Goal: Transaction & Acquisition: Download file/media

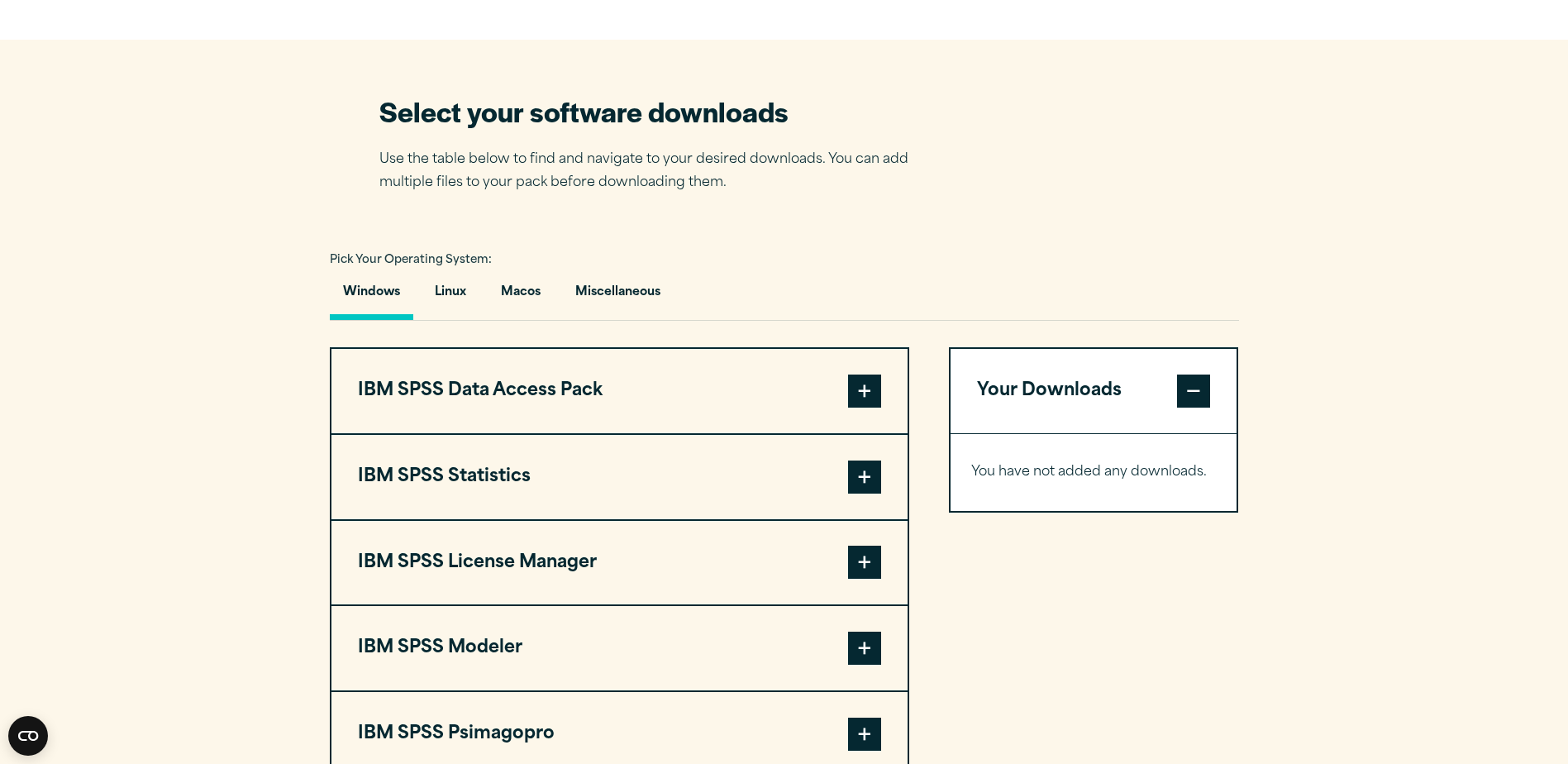
scroll to position [1157, 0]
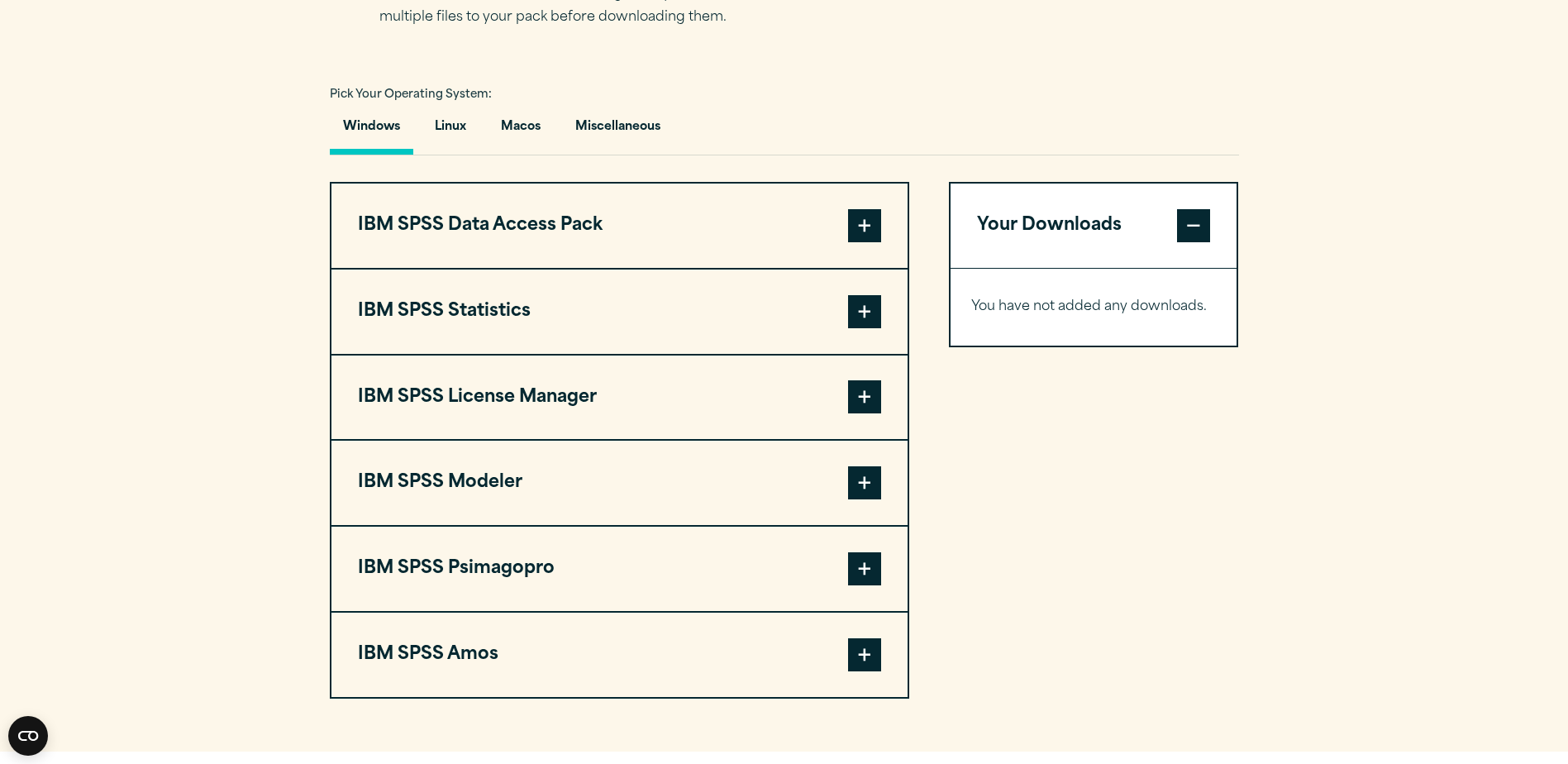
click at [864, 310] on span at bounding box center [864, 311] width 33 height 33
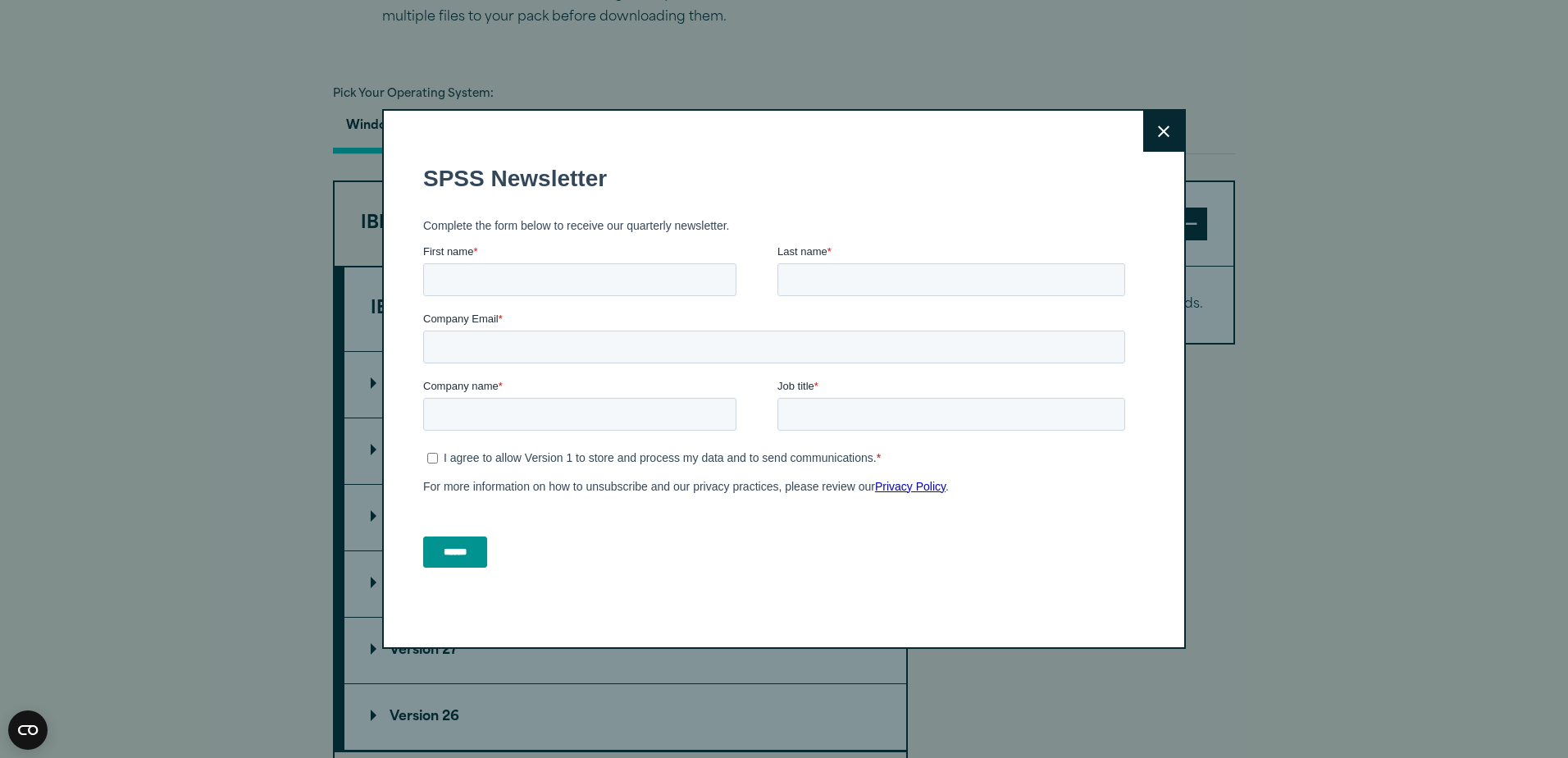
click at [1178, 128] on button "Close" at bounding box center [1163, 131] width 41 height 41
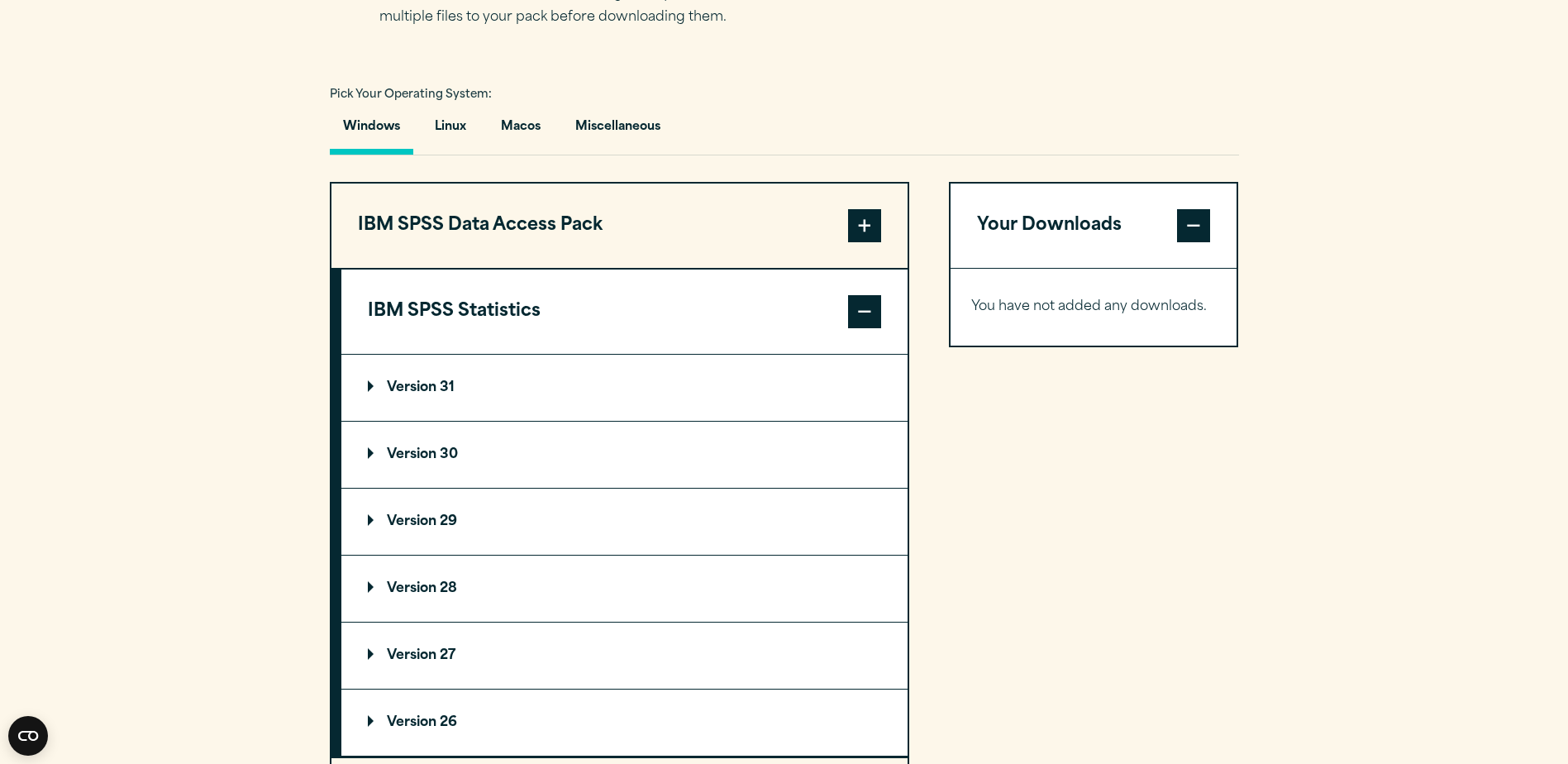
click at [372, 385] on p "Version 31" at bounding box center [411, 388] width 87 height 13
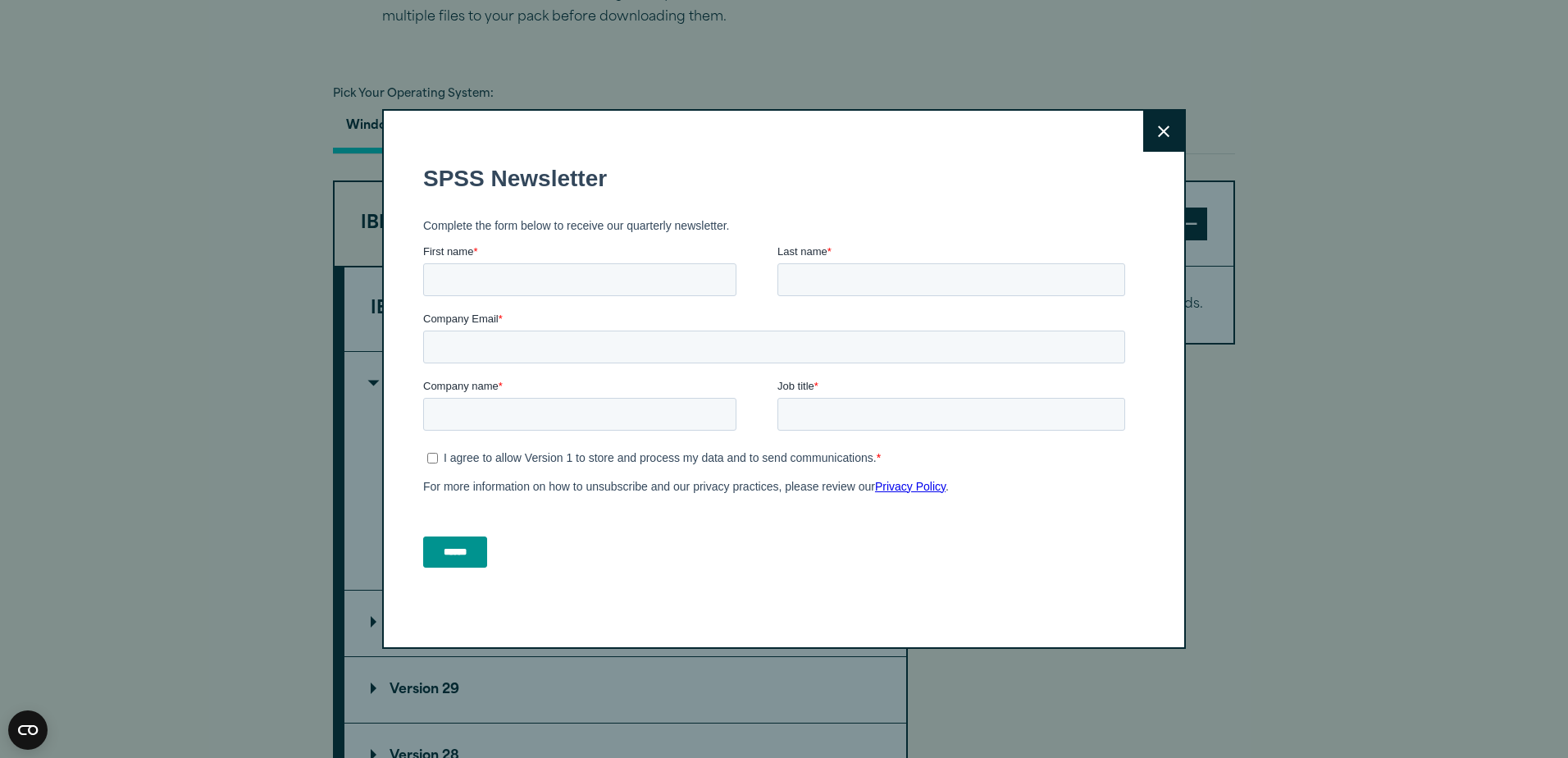
click at [1170, 136] on button "Close" at bounding box center [1163, 131] width 41 height 41
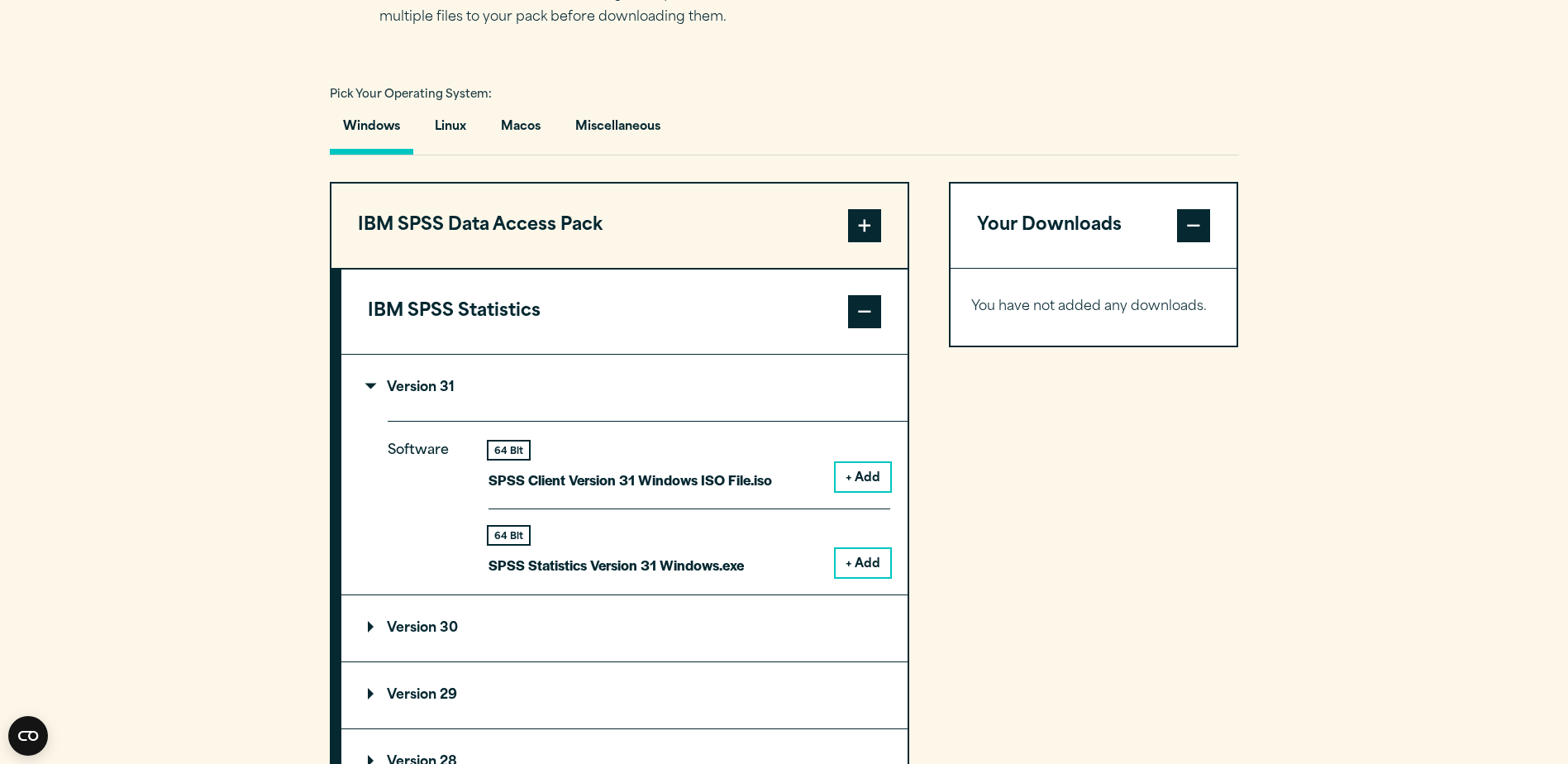
click at [865, 559] on button "+ Add" at bounding box center [862, 562] width 54 height 28
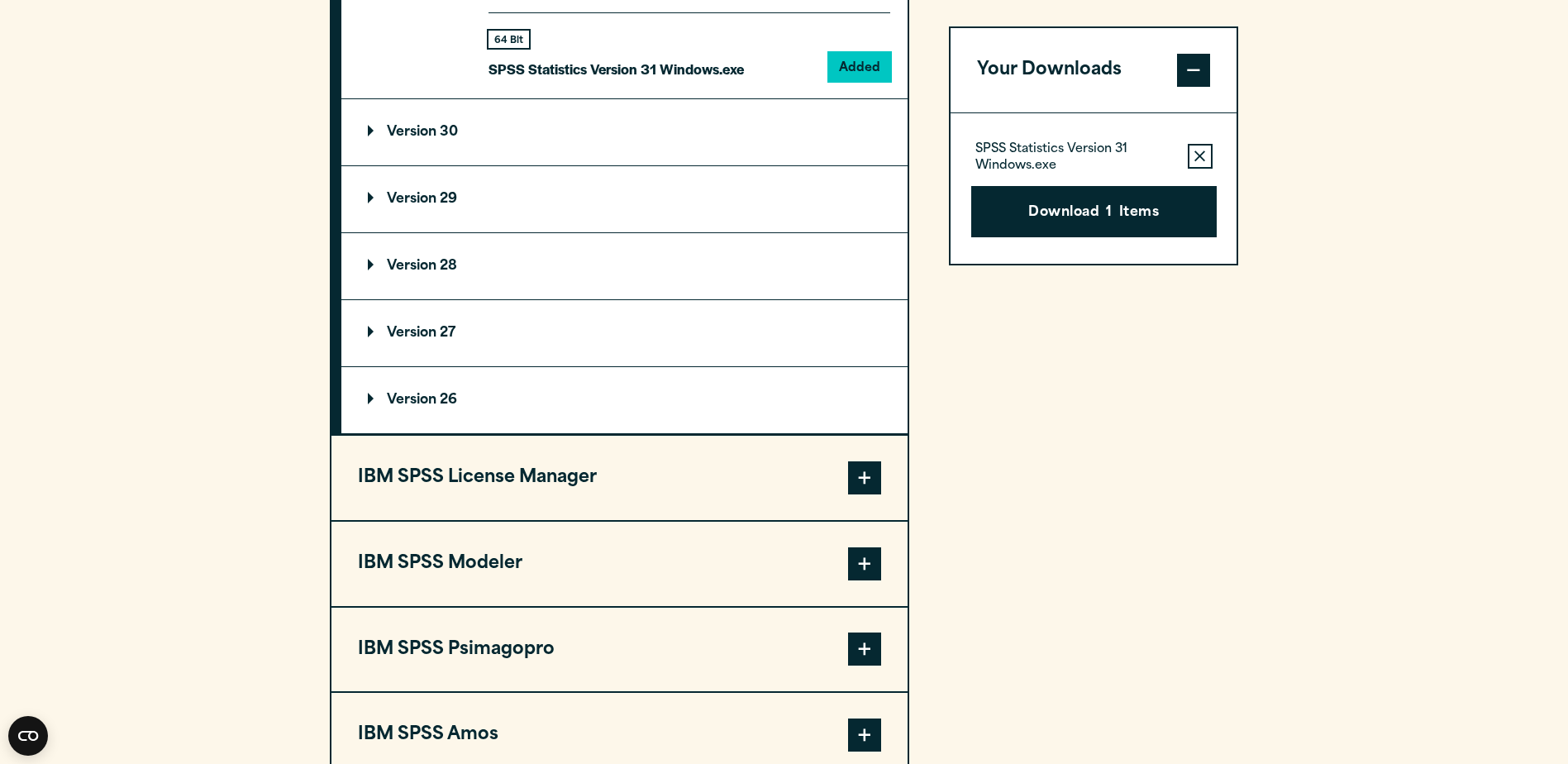
scroll to position [1818, 0]
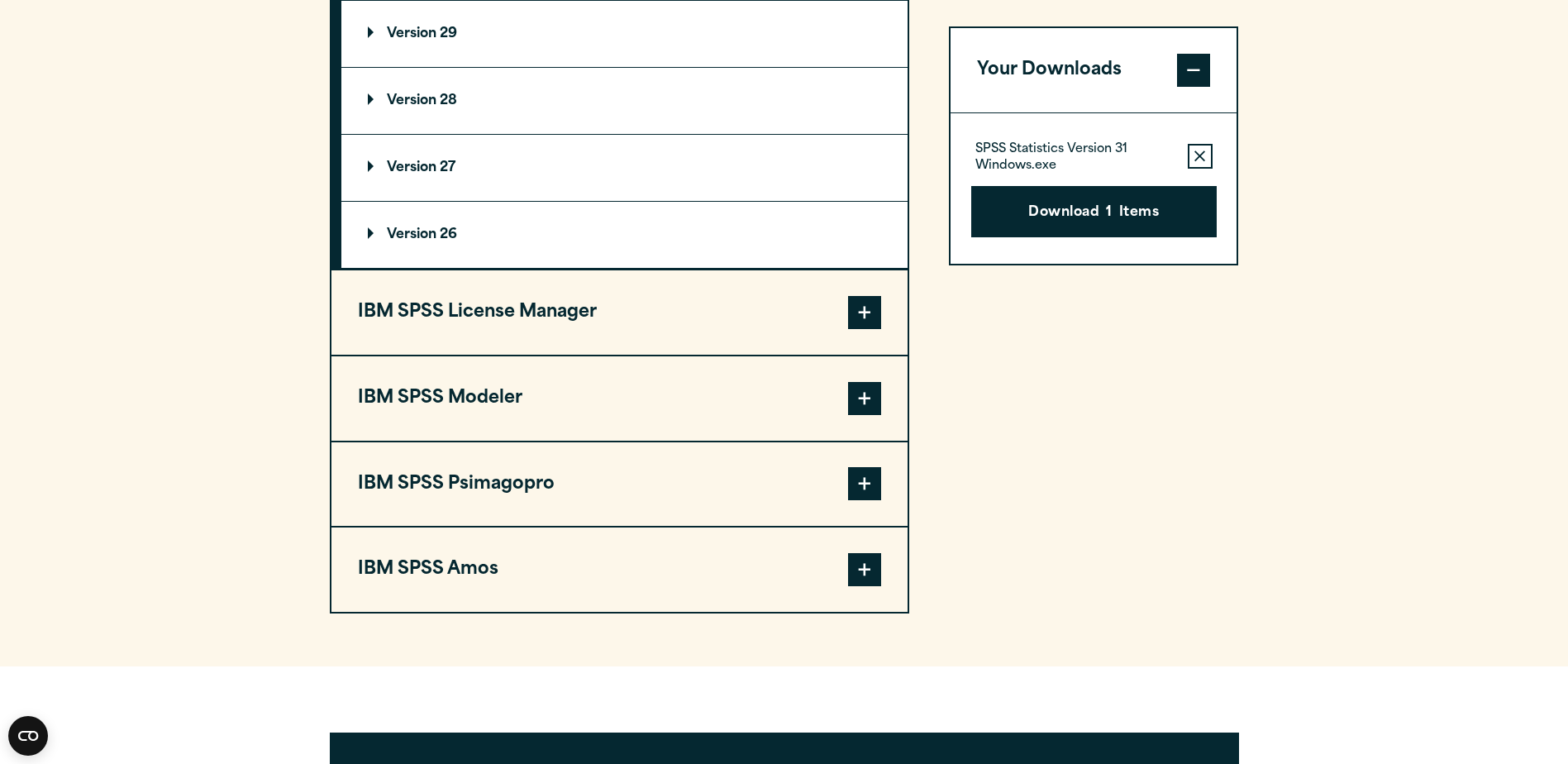
click at [877, 391] on span at bounding box center [864, 398] width 33 height 33
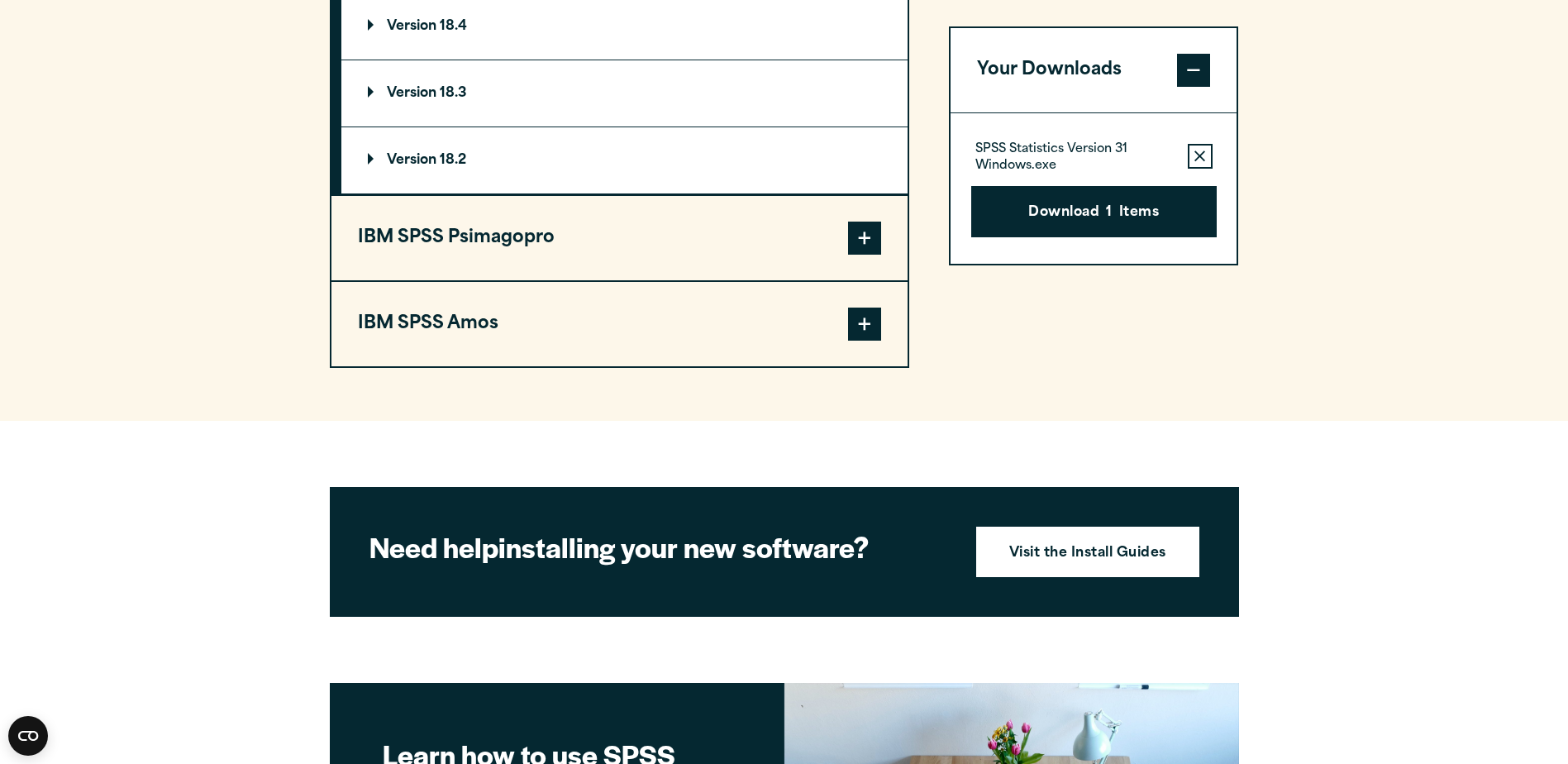
scroll to position [1493, 0]
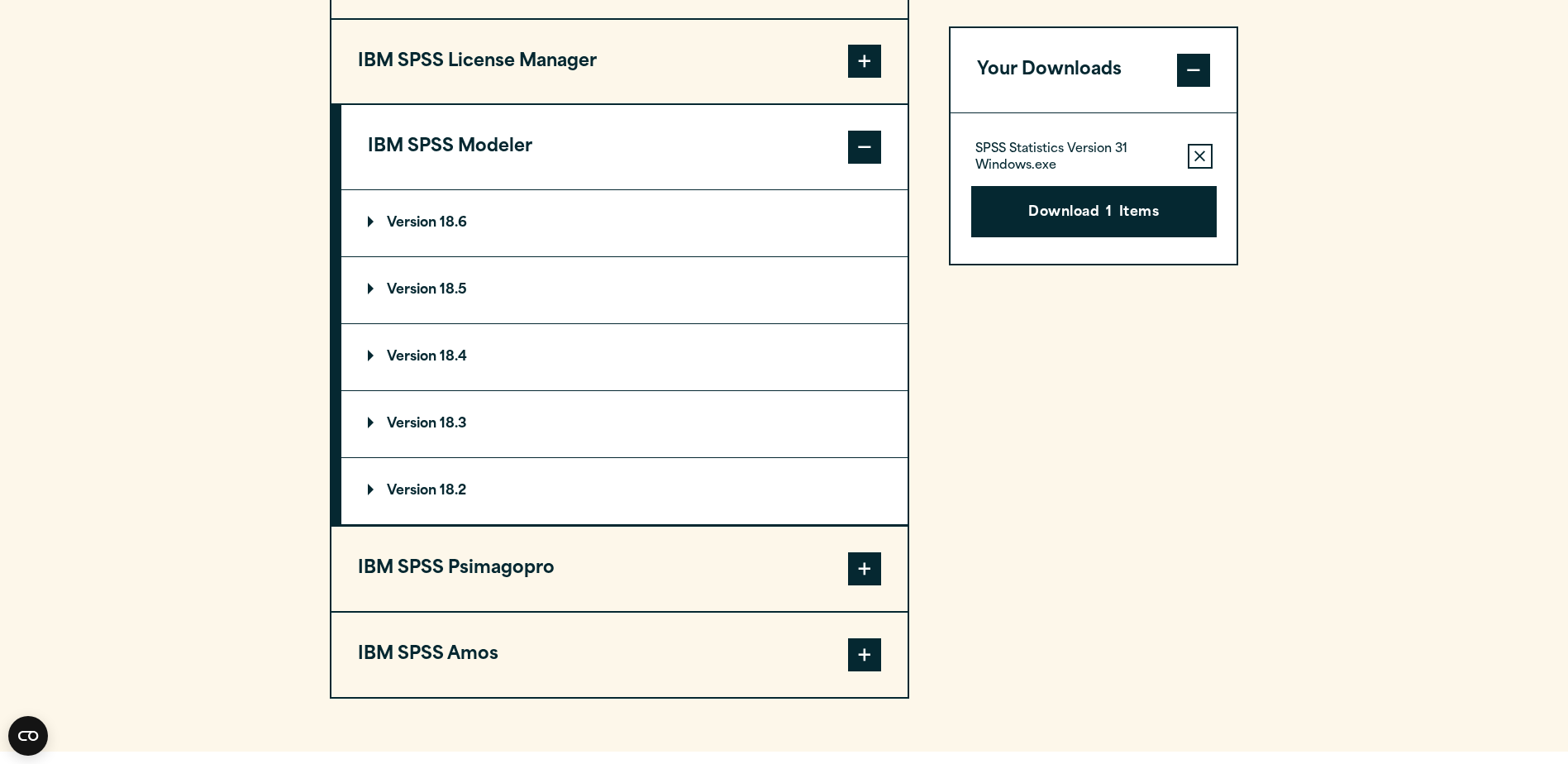
click at [368, 218] on p "Version 18.6" at bounding box center [417, 223] width 99 height 13
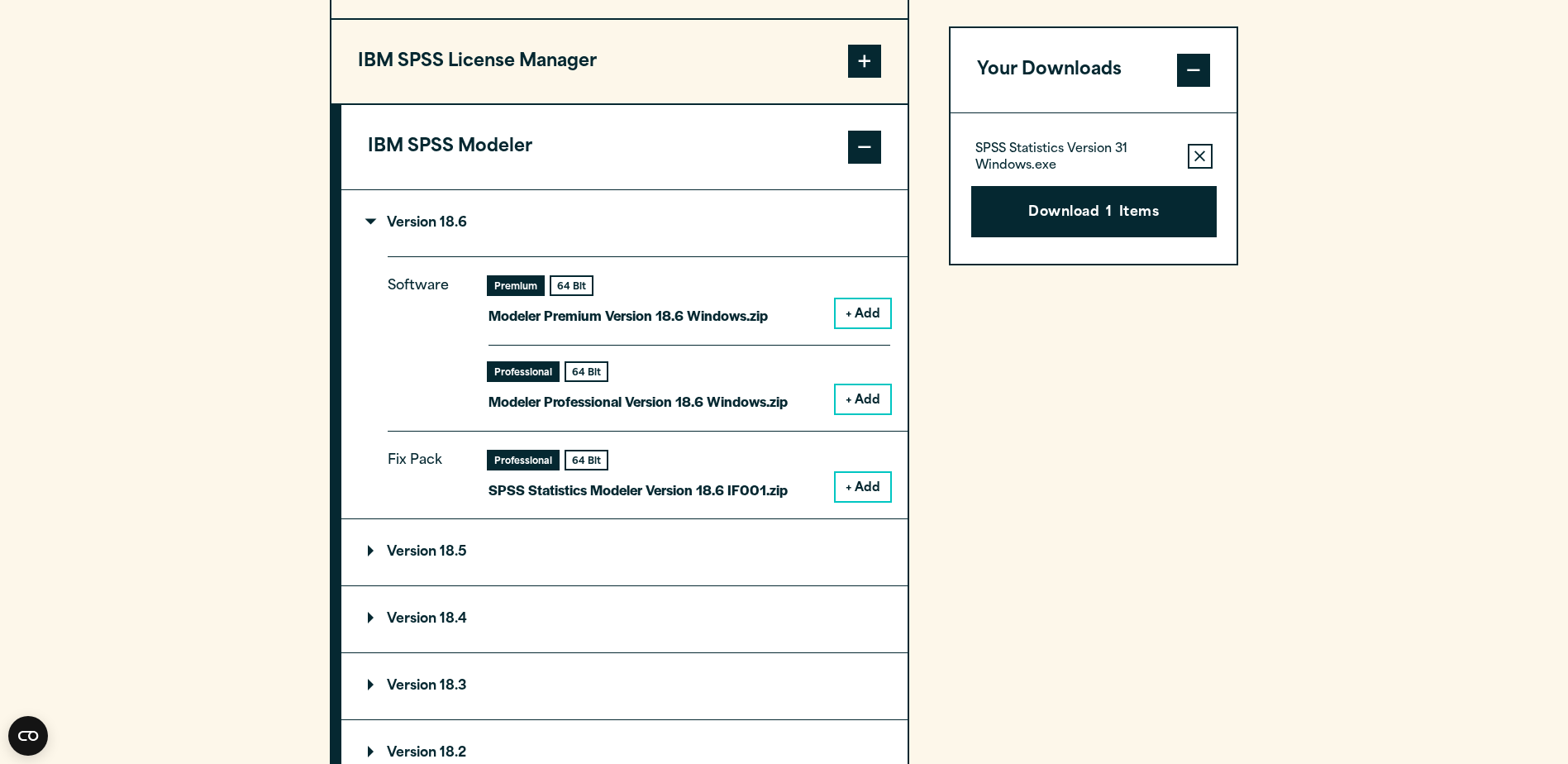
click at [873, 404] on button "+ Add" at bounding box center [862, 398] width 54 height 28
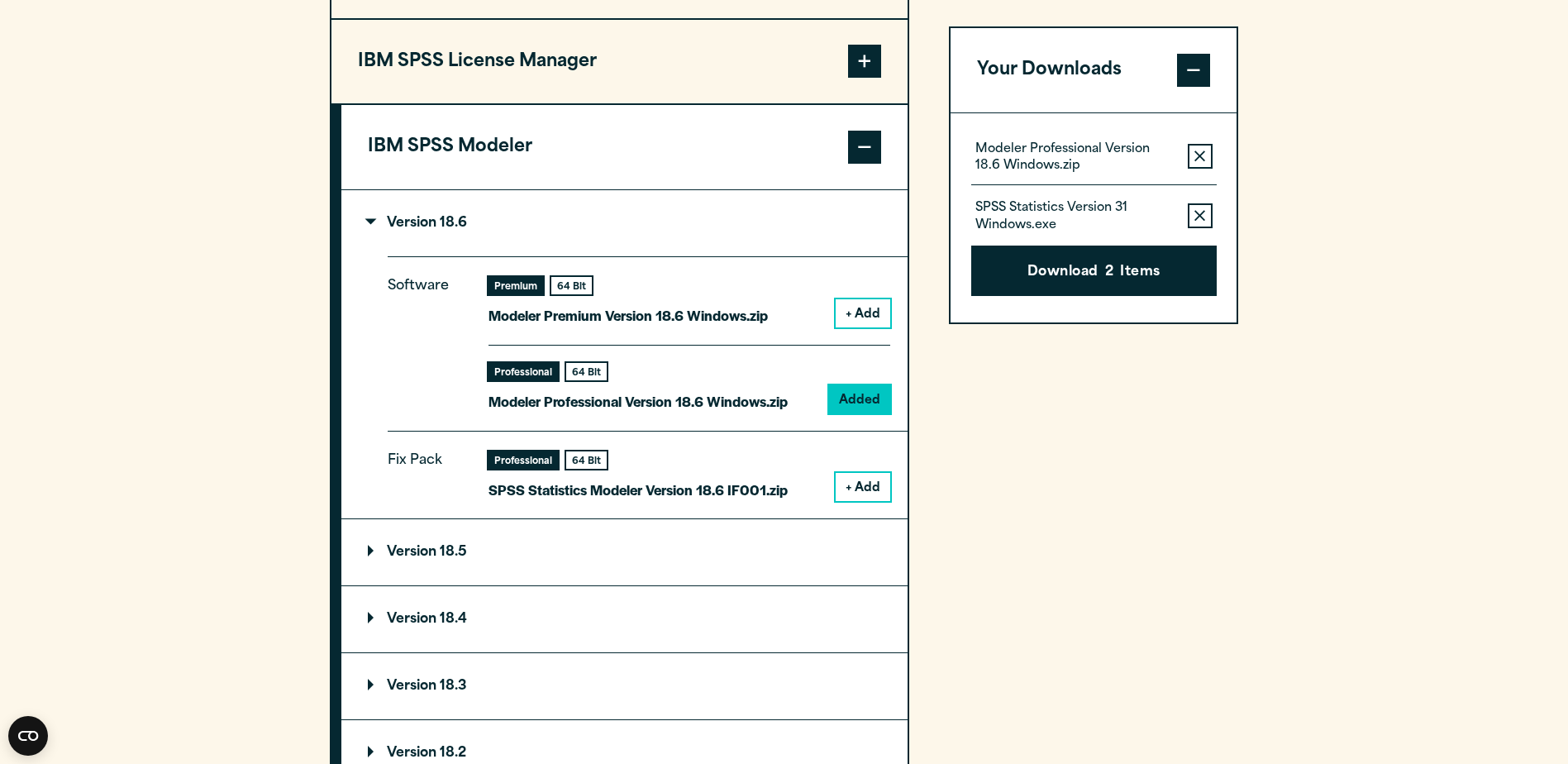
click at [879, 312] on button "+ Add" at bounding box center [862, 312] width 54 height 28
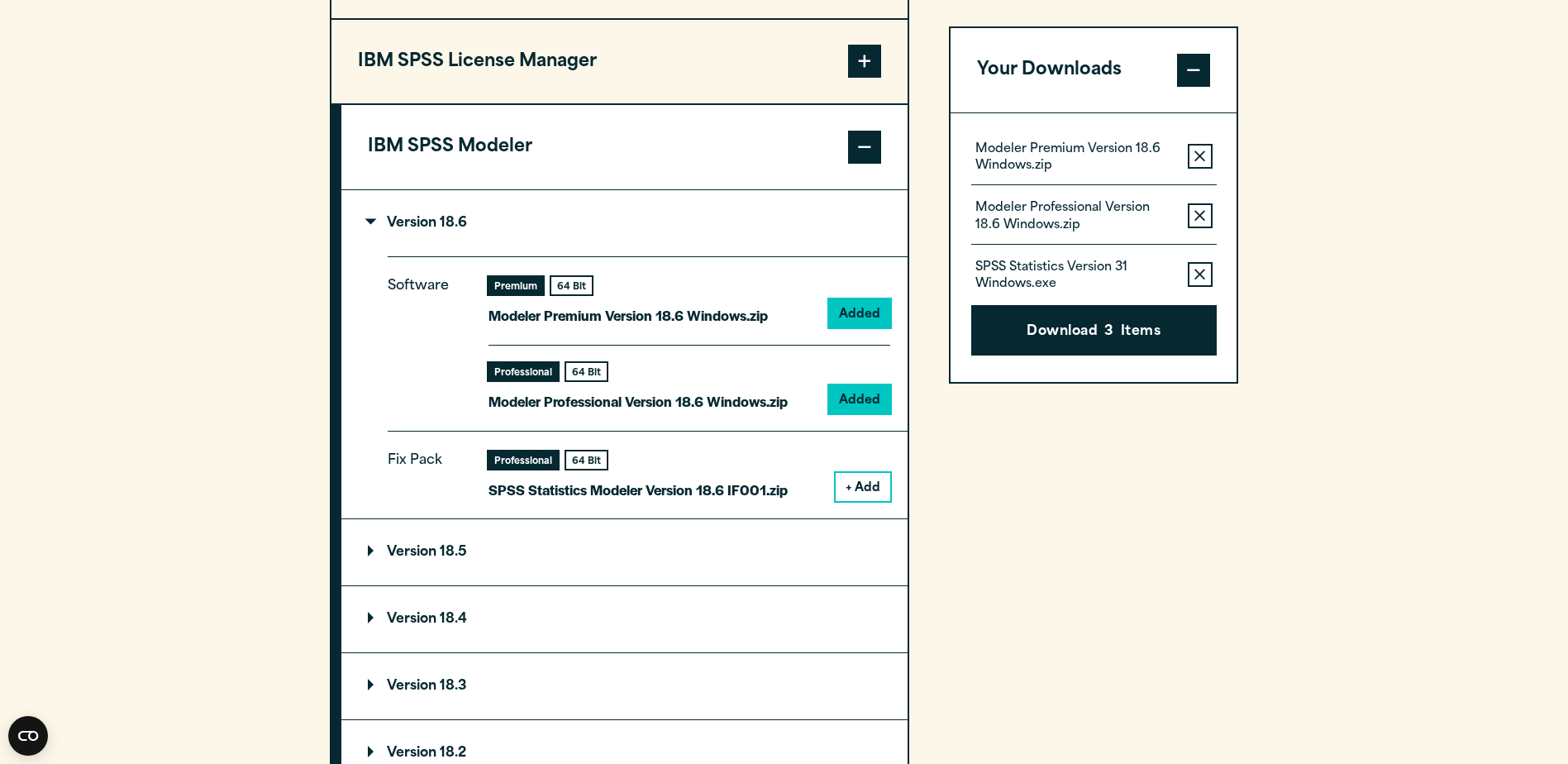
scroll to position [1823, 0]
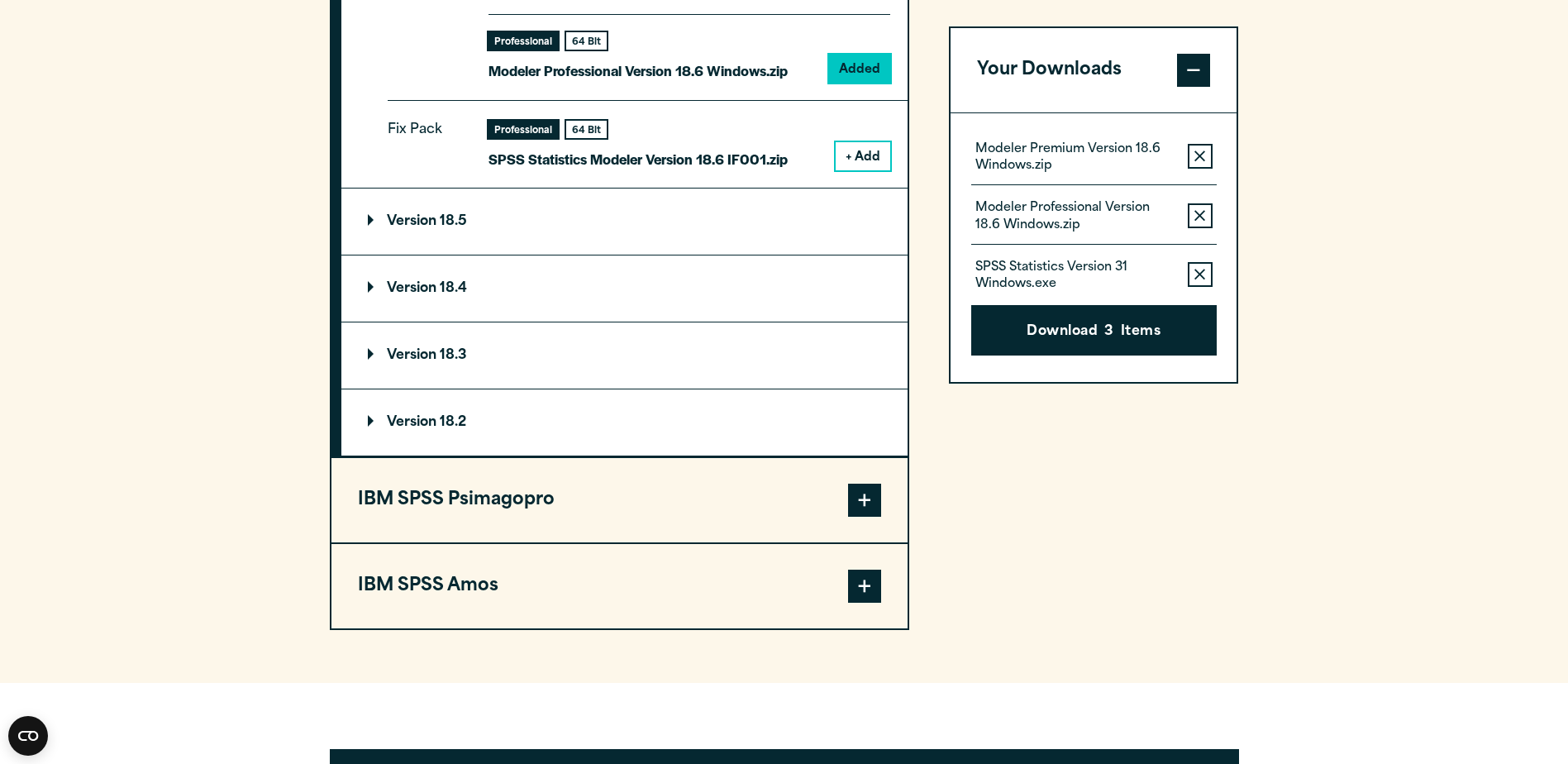
click at [868, 592] on span at bounding box center [864, 585] width 33 height 33
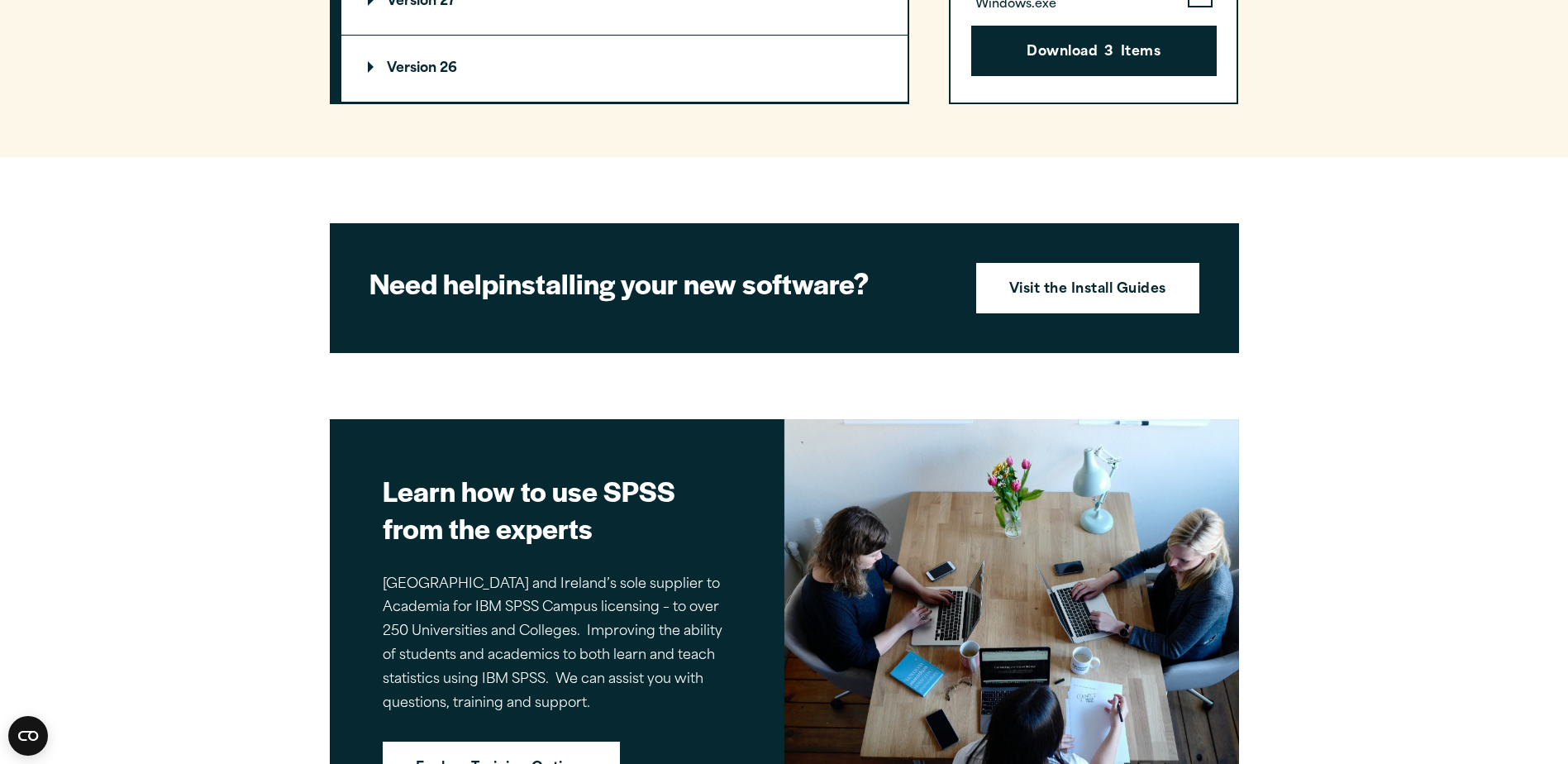
scroll to position [1493, 0]
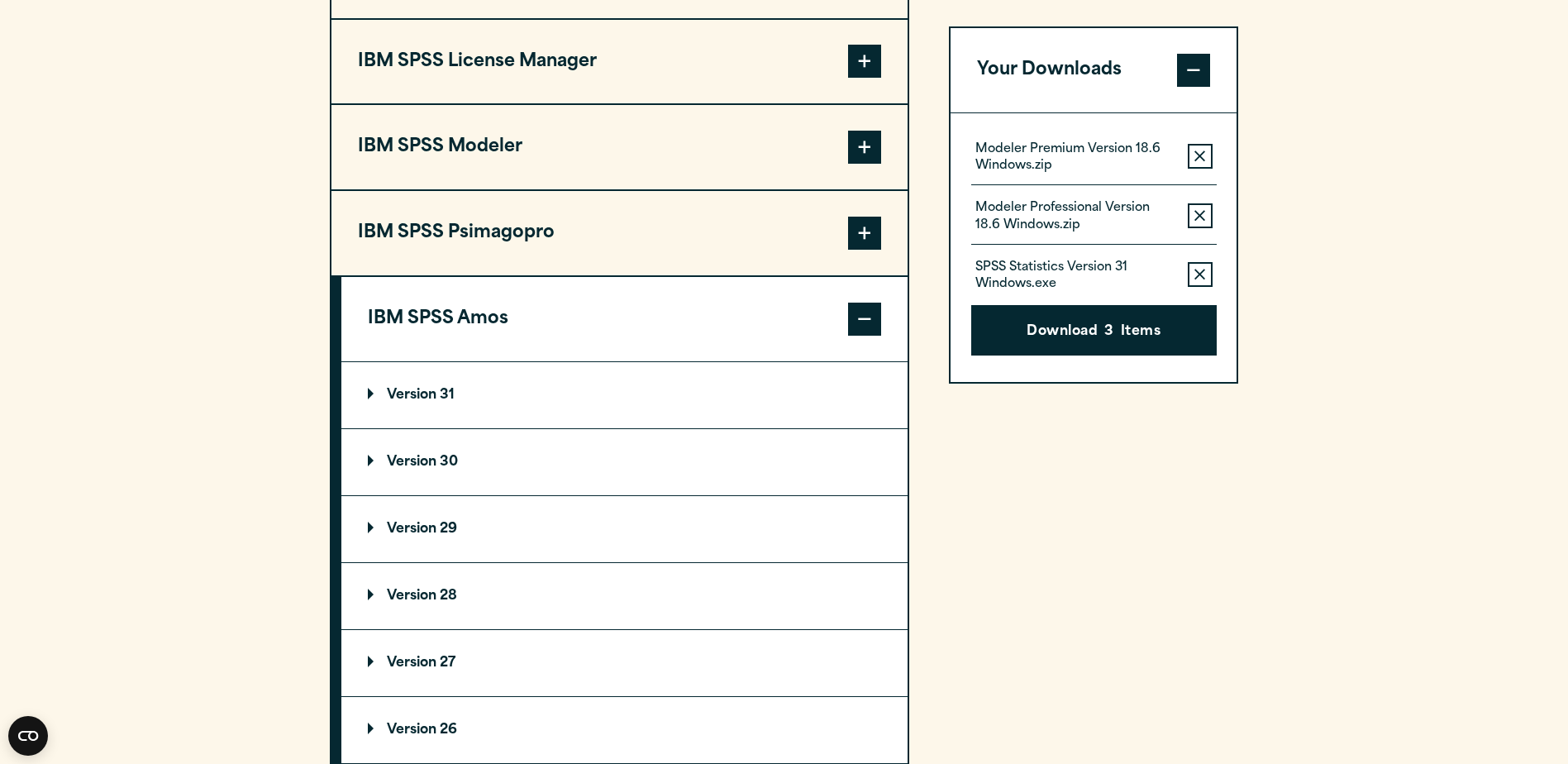
click at [368, 391] on p "Version 31" at bounding box center [411, 395] width 87 height 13
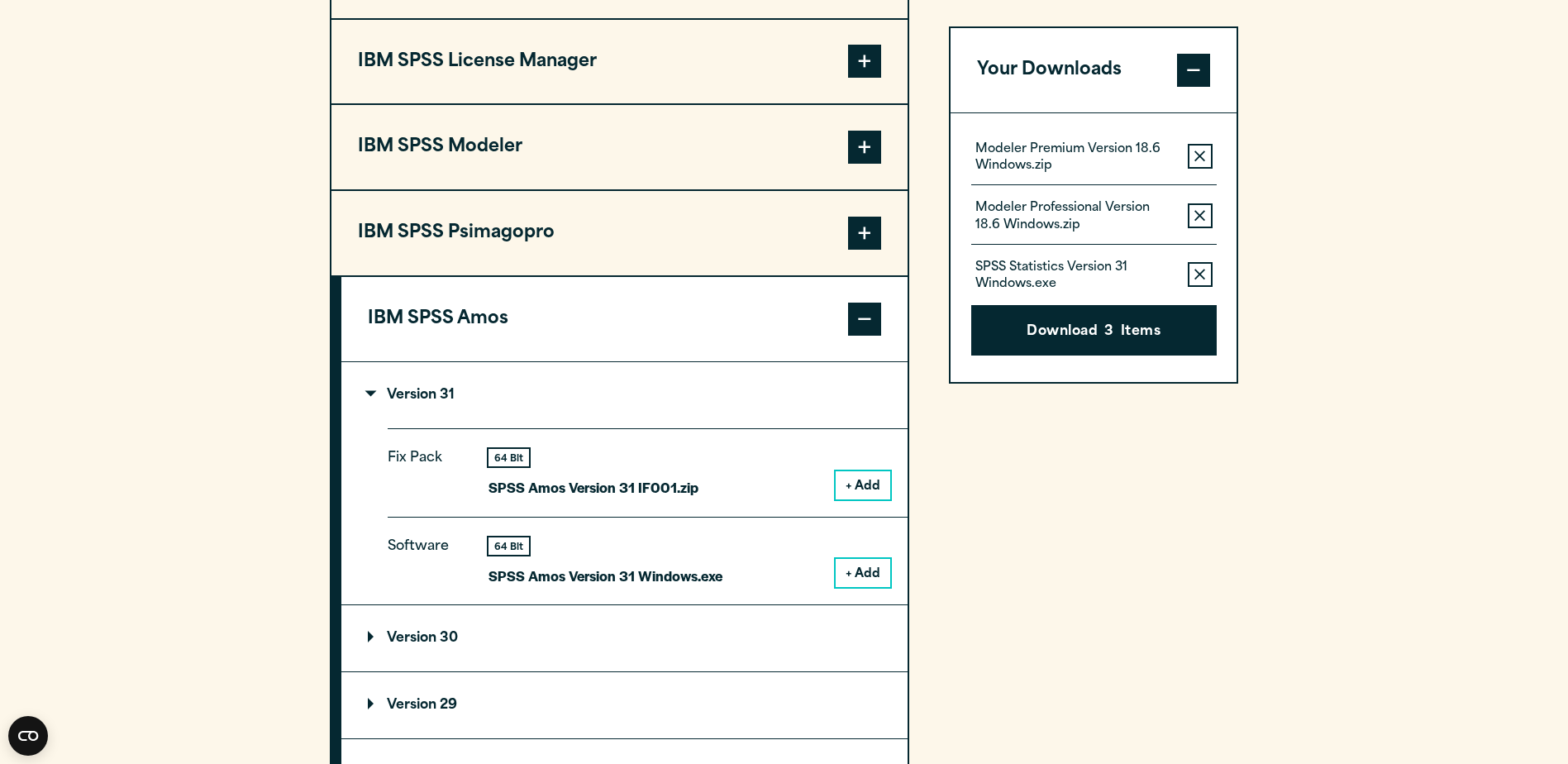
click at [869, 569] on button "+ Add" at bounding box center [862, 572] width 54 height 28
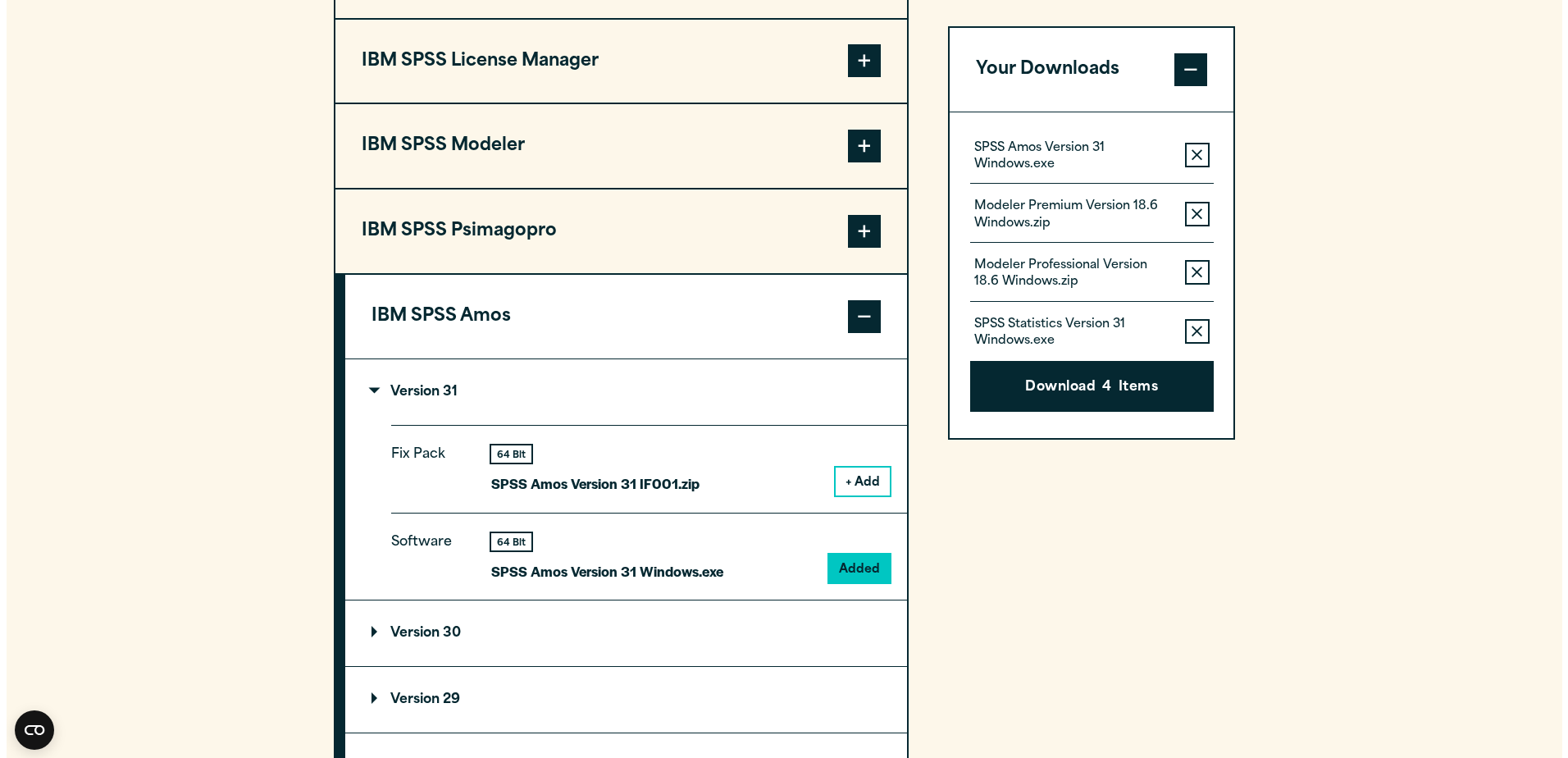
scroll to position [1317, 0]
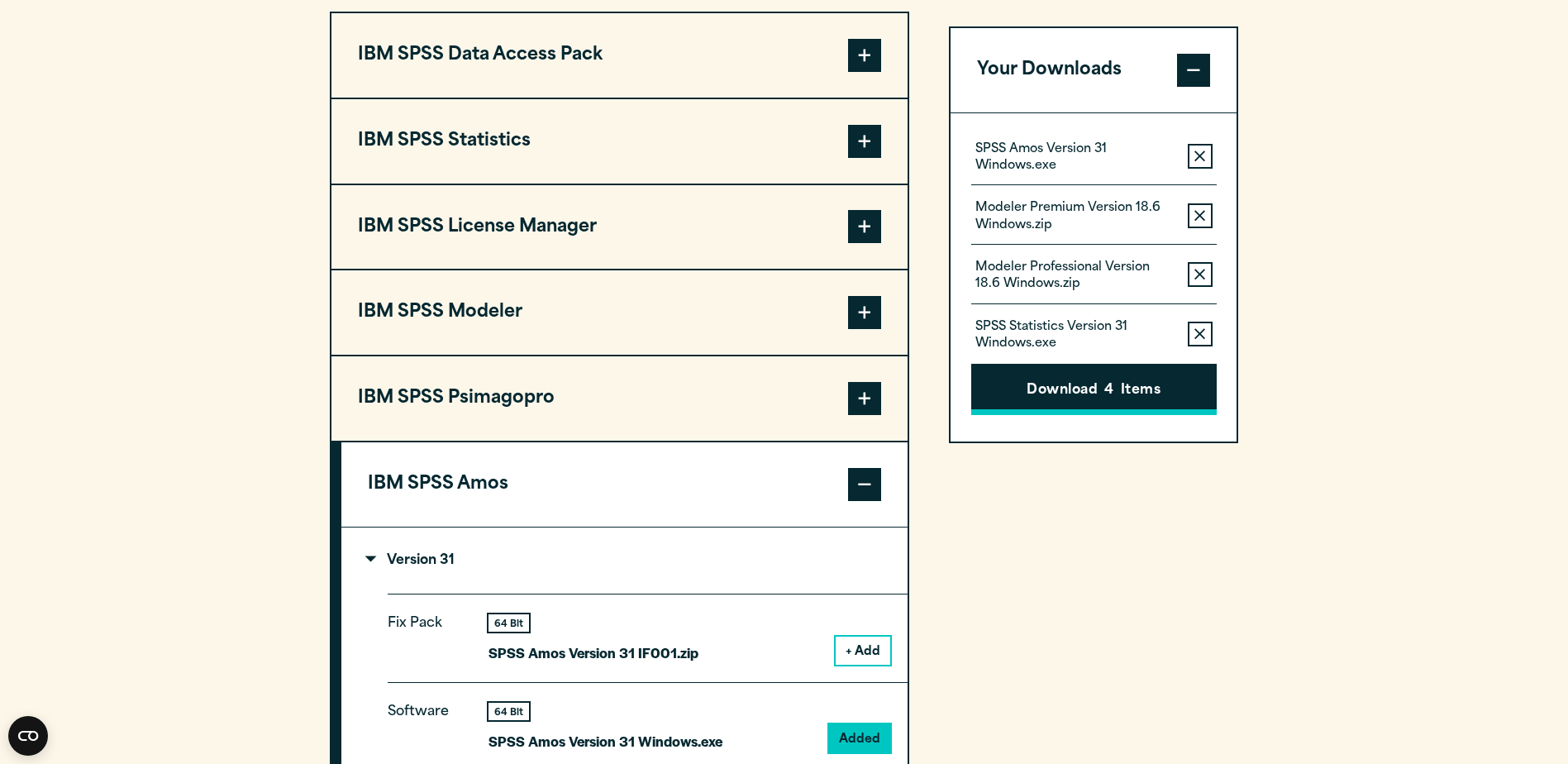
click at [1084, 391] on button "Download 4 Items" at bounding box center [1093, 390] width 245 height 52
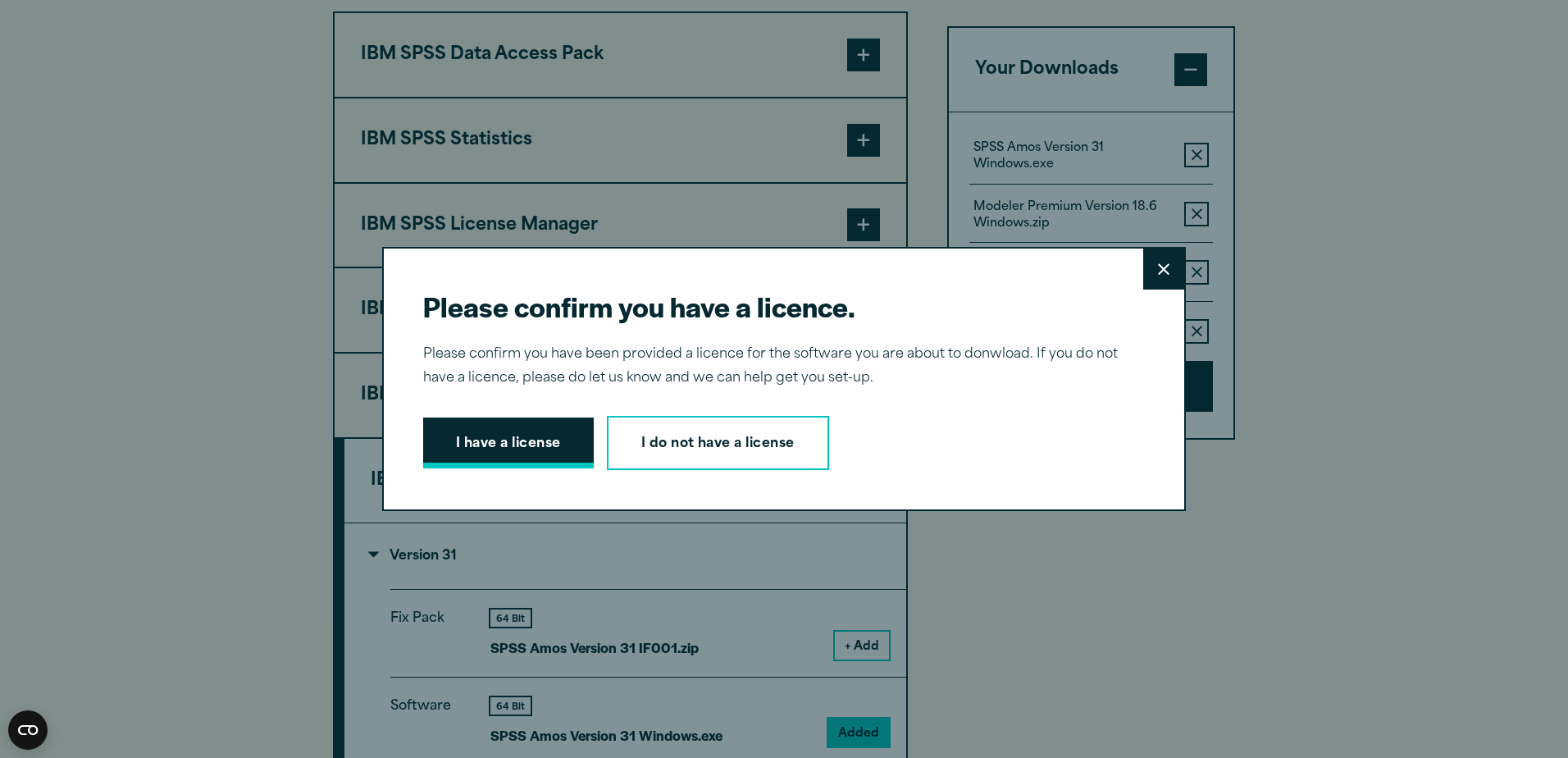
click at [504, 443] on button "I have a license" at bounding box center [509, 443] width 171 height 51
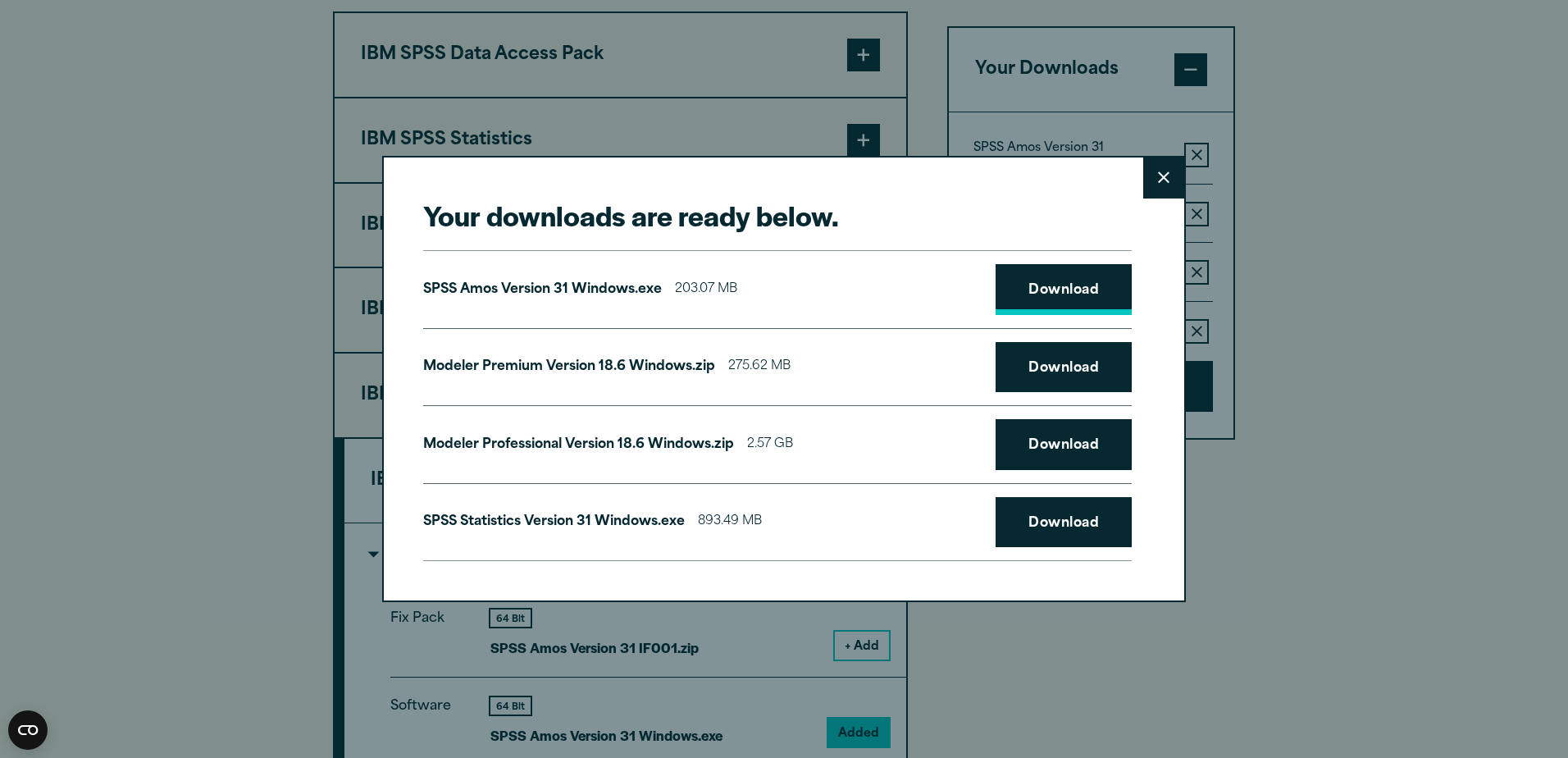
click at [1048, 290] on link "Download" at bounding box center [1064, 290] width 136 height 51
click at [1068, 373] on link "Download" at bounding box center [1064, 368] width 136 height 51
click at [1074, 448] on link "Download" at bounding box center [1064, 444] width 136 height 51
click at [1062, 514] on link "Download" at bounding box center [1064, 523] width 136 height 51
